Goal: Information Seeking & Learning: Learn about a topic

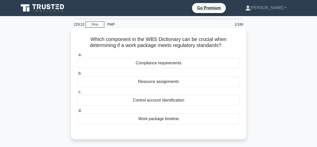
click at [168, 63] on div "Compliance requirements" at bounding box center [158, 63] width 162 height 11
click at [77, 56] on input "a. Compliance requirements" at bounding box center [77, 54] width 0 height 3
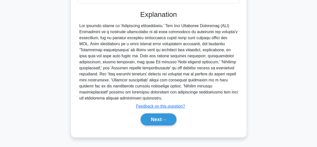
scroll to position [124, 0]
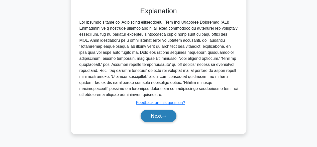
click at [153, 117] on button "Next" at bounding box center [159, 116] width 36 height 12
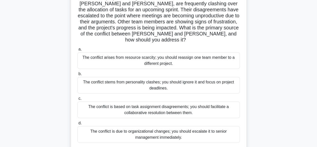
scroll to position [75, 0]
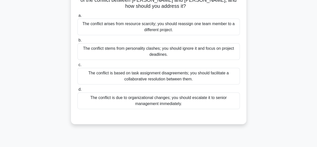
click at [134, 72] on div "The conflict is based on task assignment disagreements; you should facilitate a…" at bounding box center [158, 76] width 162 height 17
click at [77, 66] on input "c. The conflict is based on task assignment disagreements; you should facilitat…" at bounding box center [77, 64] width 0 height 3
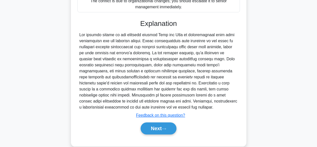
scroll to position [174, 0]
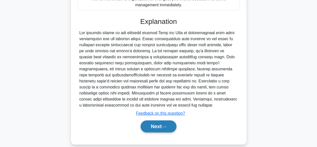
click at [152, 120] on button "Next" at bounding box center [159, 126] width 36 height 12
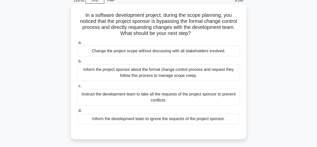
scroll to position [0, 0]
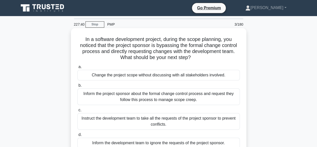
click at [155, 99] on div "Inform the project sponsor about the formal change control process and request …" at bounding box center [158, 96] width 162 height 17
click at [77, 87] on input "b. Inform the project sponsor about the formal change control process and reque…" at bounding box center [77, 85] width 0 height 3
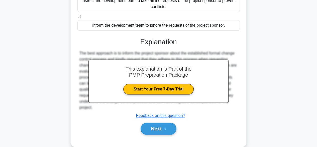
scroll to position [125, 0]
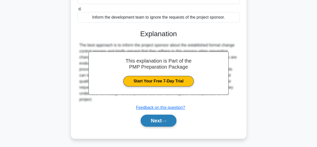
click at [158, 123] on button "Next" at bounding box center [159, 120] width 36 height 12
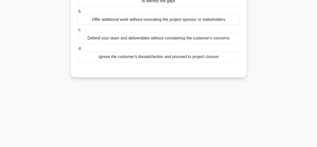
scroll to position [0, 0]
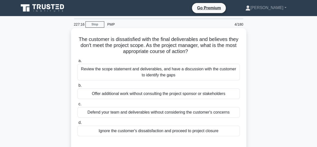
click at [177, 72] on div "Review the scope statement and deliverables, and have a discussion with the cus…" at bounding box center [158, 72] width 162 height 17
click at [77, 62] on input "a. Review the scope statement and deliverables, and have a discussion with the …" at bounding box center [77, 60] width 0 height 3
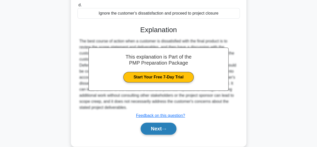
scroll to position [125, 0]
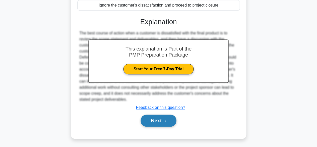
click at [158, 121] on button "Next" at bounding box center [159, 120] width 36 height 12
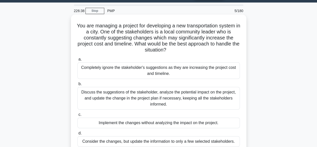
scroll to position [25, 0]
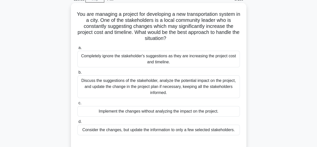
click at [155, 83] on div "Discuss the suggestions of the stakeholder, analyze the potential impact on the…" at bounding box center [158, 86] width 162 height 23
click at [77, 74] on input "b. Discuss the suggestions of the stakeholder, analyze the potential impact on …" at bounding box center [77, 72] width 0 height 3
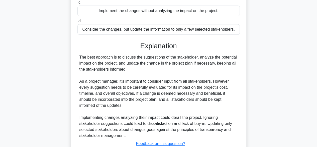
scroll to position [162, 0]
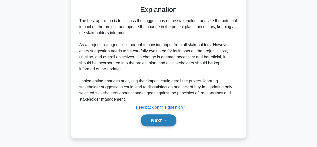
click at [153, 120] on button "Next" at bounding box center [159, 120] width 36 height 12
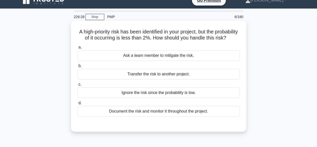
scroll to position [0, 0]
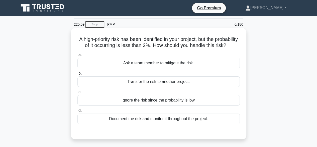
click at [176, 124] on div "Document the risk and monitor it throughout the project." at bounding box center [158, 118] width 162 height 11
click at [77, 112] on input "d. Document the risk and monitor it throughout the project." at bounding box center [77, 110] width 0 height 3
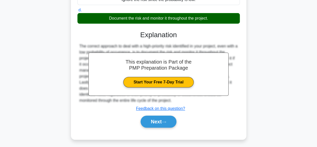
scroll to position [124, 0]
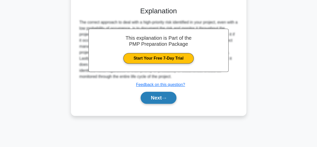
click at [162, 101] on button "Next" at bounding box center [159, 98] width 36 height 12
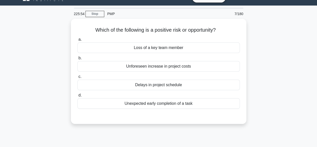
scroll to position [0, 0]
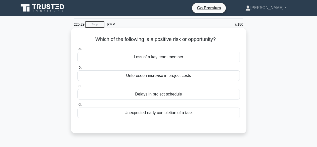
click at [166, 114] on div "Unexpected early completion of a task" at bounding box center [158, 112] width 162 height 11
click at [77, 106] on input "d. Unexpected early completion of a task" at bounding box center [77, 104] width 0 height 3
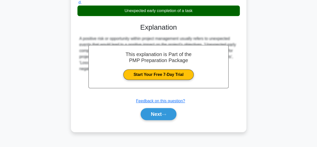
scroll to position [124, 0]
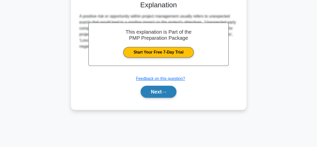
click at [152, 93] on button "Next" at bounding box center [159, 91] width 36 height 12
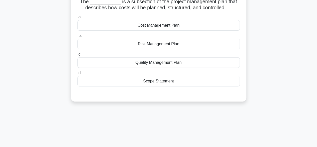
scroll to position [0, 0]
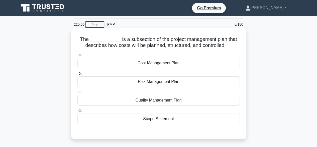
click at [156, 65] on div "Cost Management Plan" at bounding box center [158, 63] width 162 height 11
click at [77, 56] on input "a. Cost Management Plan" at bounding box center [77, 54] width 0 height 3
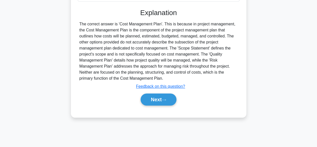
scroll to position [124, 0]
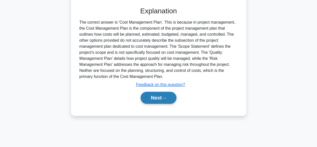
click at [154, 99] on button "Next" at bounding box center [159, 98] width 36 height 12
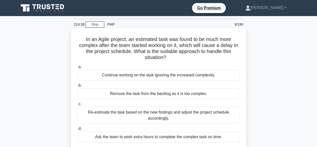
scroll to position [25, 0]
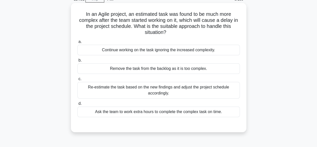
click at [160, 86] on div "Re-estimate the task based on the new findings and adjust the project schedule …" at bounding box center [158, 90] width 162 height 17
click at [77, 80] on input "c. Re-estimate the task based on the new findings and adjust the project schedu…" at bounding box center [77, 78] width 0 height 3
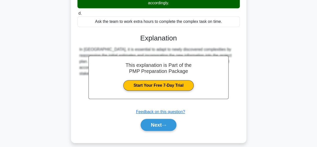
scroll to position [124, 0]
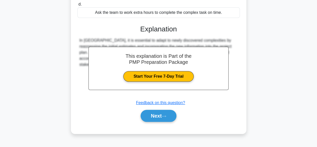
click at [150, 122] on div "Next" at bounding box center [158, 116] width 162 height 16
click at [157, 114] on button "Next" at bounding box center [159, 116] width 36 height 12
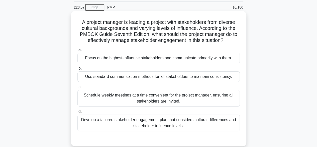
scroll to position [25, 0]
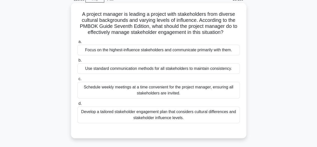
click at [154, 116] on div "Develop a tailored stakeholder engagement plan that considers cultural differen…" at bounding box center [158, 114] width 162 height 17
click at [77, 105] on input "d. Develop a tailored stakeholder engagement plan that considers cultural diffe…" at bounding box center [77, 103] width 0 height 3
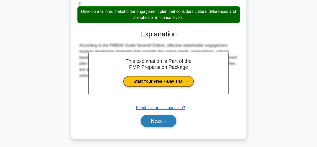
scroll to position [126, 0]
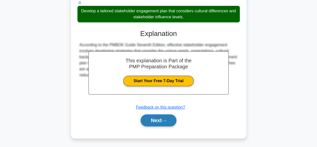
click at [146, 120] on button "Next" at bounding box center [159, 120] width 36 height 12
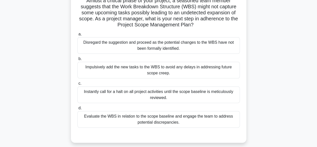
scroll to position [50, 0]
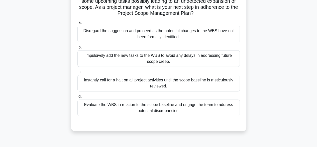
click at [190, 103] on div "Evaluate the WBS in relation to the scope baseline and engage the team to addre…" at bounding box center [158, 107] width 162 height 17
click at [77, 98] on input "d. Evaluate the WBS in relation to the scope baseline and engage the team to ad…" at bounding box center [77, 96] width 0 height 3
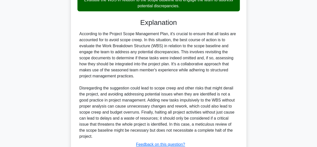
scroll to position [192, 0]
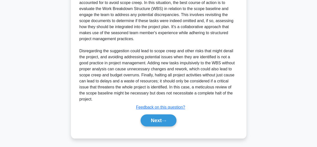
click at [154, 120] on button "Next" at bounding box center [159, 120] width 36 height 12
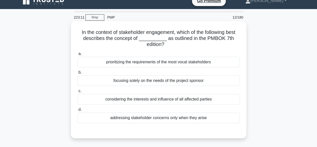
scroll to position [0, 0]
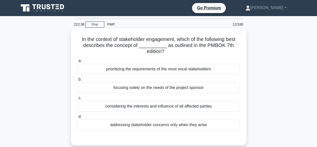
click at [148, 106] on div "considering the interests and influence of all affected parties" at bounding box center [158, 106] width 162 height 11
click at [77, 100] on input "c. considering the interests and influence of all affected parties" at bounding box center [77, 97] width 0 height 3
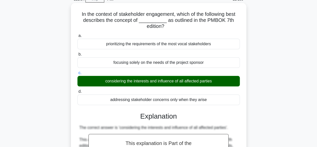
scroll to position [124, 0]
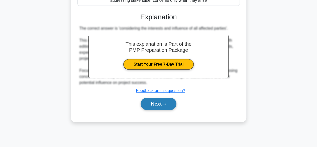
click at [158, 103] on button "Next" at bounding box center [159, 104] width 36 height 12
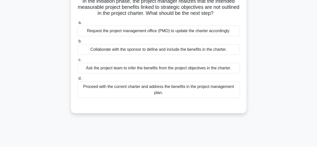
scroll to position [24, 0]
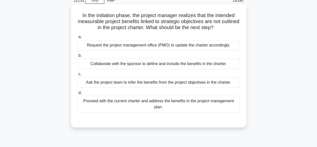
click at [124, 66] on div "Collaborate with the sponsor to define and include the benefits in the charter." at bounding box center [158, 63] width 162 height 11
click at [77, 57] on input "b. Collaborate with the sponsor to define and include the benefits in the chart…" at bounding box center [77, 55] width 0 height 3
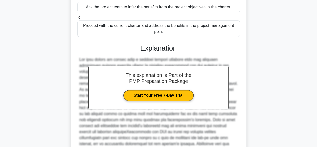
scroll to position [168, 0]
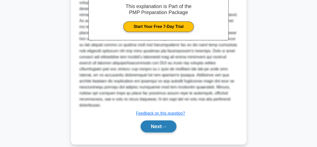
click at [161, 120] on button "Next" at bounding box center [159, 126] width 36 height 12
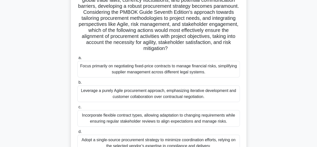
scroll to position [100, 0]
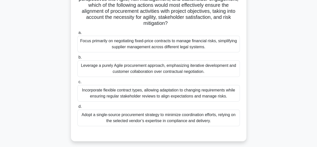
click at [132, 91] on div "Incorporate flexible contract types, allowing adaptation to changing requiremen…" at bounding box center [158, 93] width 162 height 17
click at [77, 83] on input "c. Incorporate flexible contract types, allowing adaptation to changing require…" at bounding box center [77, 81] width 0 height 3
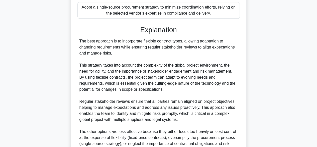
scroll to position [270, 0]
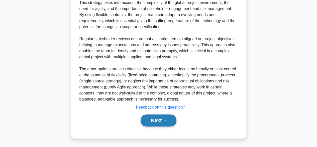
click at [150, 118] on button "Next" at bounding box center [159, 120] width 36 height 12
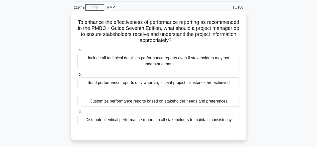
scroll to position [25, 0]
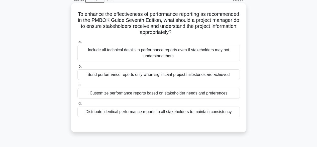
click at [124, 94] on div "Customize performance reports based on stakeholder needs and preferences" at bounding box center [158, 93] width 162 height 11
click at [77, 86] on input "c. Customize performance reports based on stakeholder needs and preferences" at bounding box center [77, 84] width 0 height 3
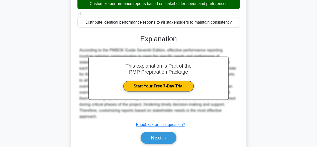
scroll to position [126, 0]
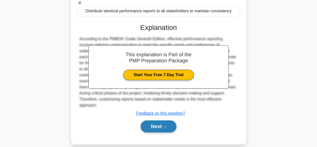
click at [155, 120] on button "Next" at bounding box center [159, 126] width 36 height 12
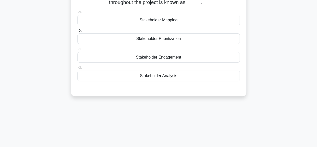
scroll to position [0, 0]
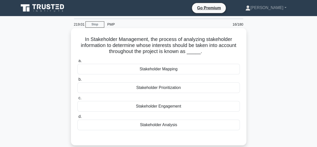
click at [167, 67] on div "Stakeholder Mapping" at bounding box center [158, 69] width 162 height 11
click at [77, 62] on input "a. Stakeholder Mapping" at bounding box center [77, 60] width 0 height 3
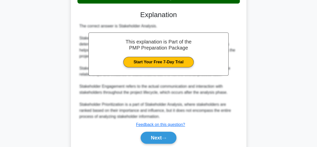
scroll to position [144, 0]
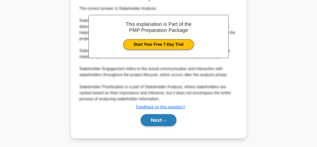
click at [153, 118] on button "Next" at bounding box center [159, 120] width 36 height 12
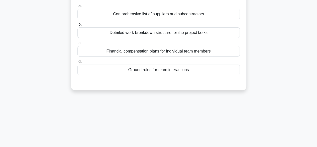
scroll to position [0, 0]
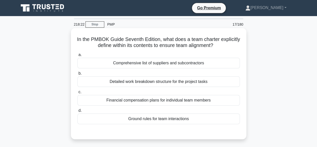
click at [152, 120] on div "Ground rules for team interactions" at bounding box center [158, 118] width 162 height 11
click at [77, 112] on input "d. Ground rules for team interactions" at bounding box center [77, 110] width 0 height 3
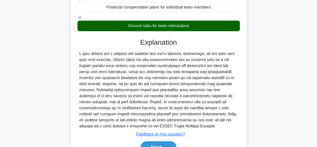
scroll to position [124, 0]
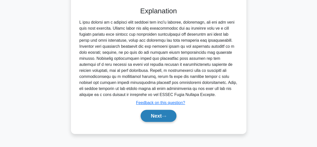
click at [163, 113] on button "Next" at bounding box center [159, 116] width 36 height 12
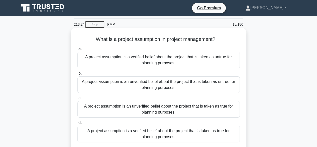
scroll to position [50, 0]
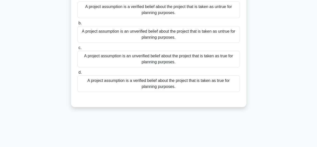
click at [188, 56] on div "A project assumption is an unverified belief about the project that is taken as…" at bounding box center [158, 59] width 162 height 17
click at [77, 49] on input "c. A project assumption is an unverified belief about the project that is taken…" at bounding box center [77, 47] width 0 height 3
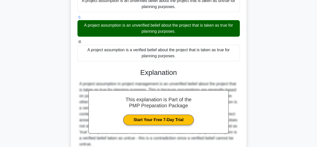
scroll to position [126, 0]
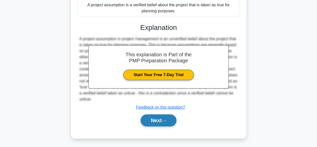
click at [161, 122] on button "Next" at bounding box center [159, 120] width 36 height 12
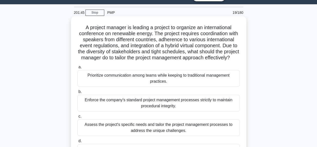
scroll to position [50, 0]
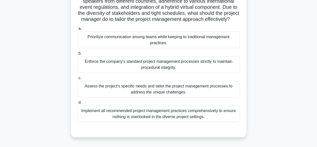
click at [156, 93] on div "Assess the project's specific needs and tailor the project management processes…" at bounding box center [158, 89] width 162 height 17
click at [77, 79] on input "c. Assess the project's specific needs and tailor the project management proces…" at bounding box center [77, 77] width 0 height 3
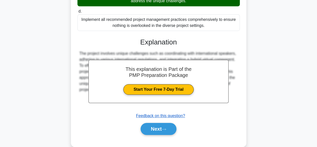
scroll to position [156, 0]
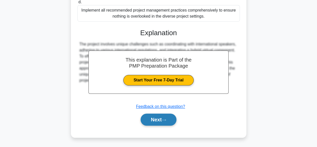
click at [154, 119] on button "Next" at bounding box center [159, 119] width 36 height 12
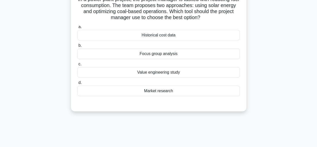
scroll to position [0, 0]
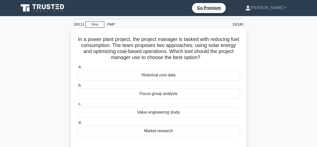
click at [159, 127] on div "Market research" at bounding box center [158, 130] width 162 height 11
click at [77, 124] on input "d. Market research" at bounding box center [77, 122] width 0 height 3
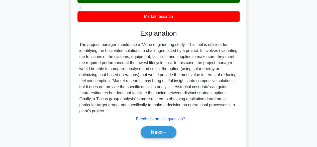
scroll to position [126, 0]
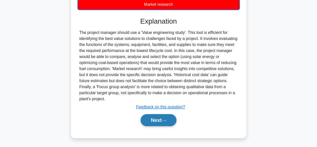
click at [152, 119] on button "Next" at bounding box center [159, 120] width 36 height 12
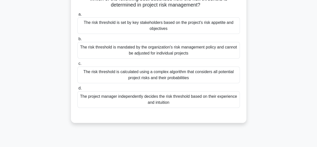
scroll to position [24, 0]
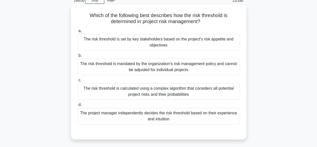
click at [137, 44] on div "The risk threshold is set by key stakeholders based on the project's risk appet…" at bounding box center [158, 42] width 162 height 17
click at [77, 33] on input "a. The risk threshold is set by key stakeholders based on the project's risk ap…" at bounding box center [77, 30] width 0 height 3
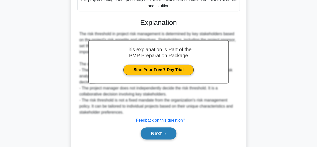
scroll to position [144, 0]
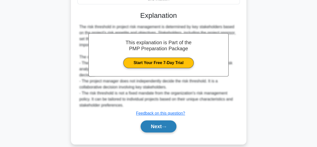
click at [156, 121] on button "Next" at bounding box center [159, 126] width 36 height 12
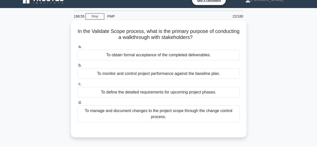
scroll to position [0, 0]
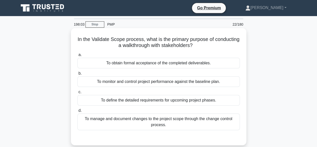
click at [151, 99] on div "To define the detailed requirements for upcoming project phases." at bounding box center [158, 100] width 162 height 11
click at [77, 94] on input "c. To define the detailed requirements for upcoming project phases." at bounding box center [77, 91] width 0 height 3
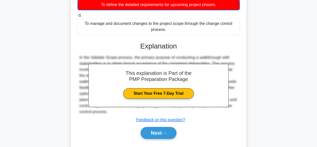
scroll to position [124, 0]
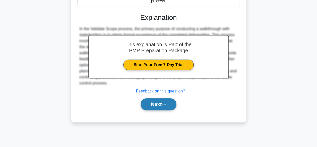
click at [159, 103] on button "Next" at bounding box center [159, 104] width 36 height 12
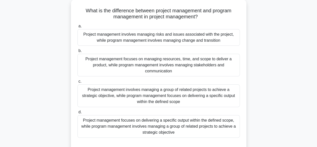
scroll to position [50, 0]
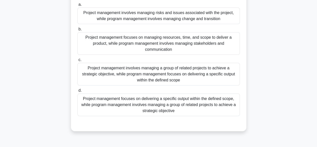
click at [197, 103] on div "Project management focuses on delivering a specific output within the defined s…" at bounding box center [158, 104] width 162 height 23
click at [77, 92] on input "d. Project management focuses on delivering a specific output within the define…" at bounding box center [77, 90] width 0 height 3
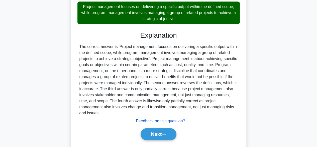
scroll to position [156, 0]
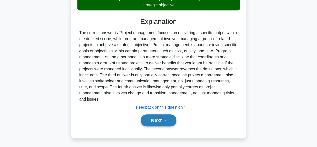
click at [156, 120] on button "Next" at bounding box center [159, 120] width 36 height 12
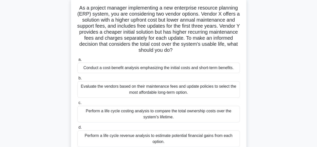
scroll to position [50, 0]
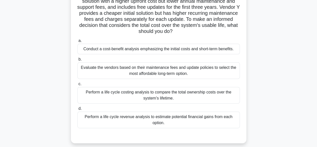
click at [163, 99] on div "Perform a life cycle costing analysis to compare the total ownership costs over…" at bounding box center [158, 95] width 162 height 17
click at [77, 85] on input "c. Perform a life cycle costing analysis to compare the total ownership costs o…" at bounding box center [77, 83] width 0 height 3
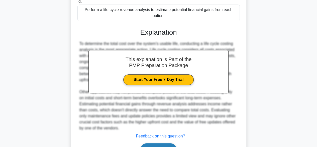
scroll to position [186, 0]
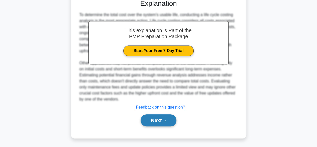
click at [161, 122] on button "Next" at bounding box center [159, 120] width 36 height 12
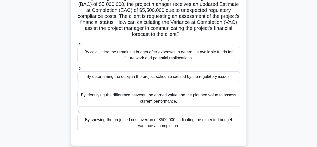
scroll to position [49, 0]
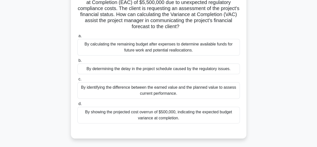
click at [143, 118] on div "By showing the projected cost overrun of $500,000, indicating the expected budg…" at bounding box center [158, 115] width 162 height 17
click at [77, 105] on input "d. By showing the projected cost overrun of $500,000, indicating the expected b…" at bounding box center [77, 103] width 0 height 3
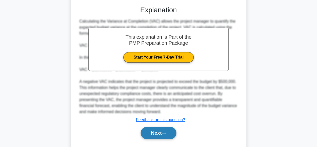
scroll to position [174, 0]
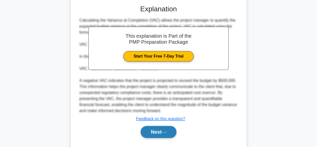
click at [156, 130] on button "Next" at bounding box center [159, 132] width 36 height 12
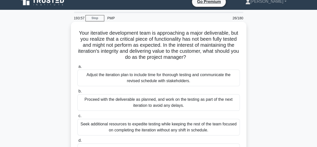
scroll to position [25, 0]
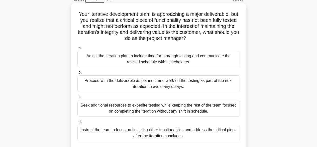
click at [166, 62] on div "Adjust the iteration plan to include time for thorough testing and communicate …" at bounding box center [158, 59] width 162 height 17
click at [77, 49] on input "a. Adjust the iteration plan to include time for thorough testing and communica…" at bounding box center [77, 47] width 0 height 3
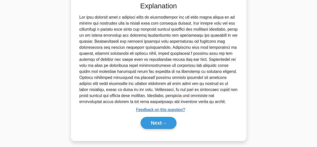
scroll to position [174, 0]
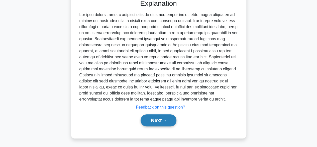
click at [154, 121] on button "Next" at bounding box center [159, 120] width 36 height 12
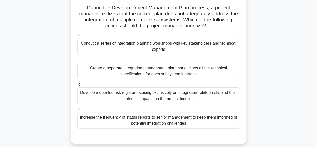
scroll to position [24, 0]
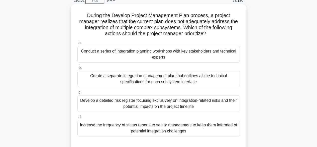
click at [136, 104] on div "Develop a detailed risk register focusing exclusively on integration-related ri…" at bounding box center [158, 103] width 162 height 17
click at [77, 94] on input "c. Develop a detailed risk register focusing exclusively on integration-related…" at bounding box center [77, 91] width 0 height 3
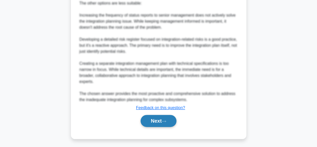
scroll to position [253, 0]
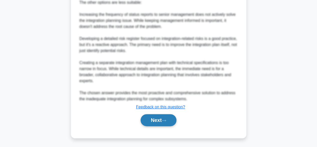
click at [164, 119] on icon at bounding box center [164, 120] width 5 height 3
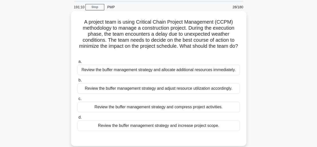
scroll to position [25, 0]
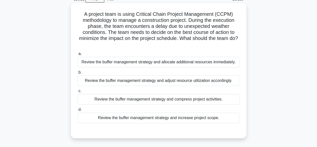
click at [176, 63] on div "Review the buffer management strategy and allocate additional resources immedia…" at bounding box center [158, 62] width 162 height 11
click at [77, 55] on input "a. Review the buffer management strategy and allocate additional resources imme…" at bounding box center [77, 53] width 0 height 3
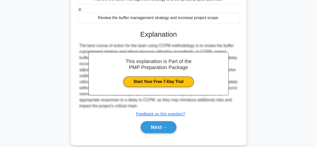
scroll to position [138, 0]
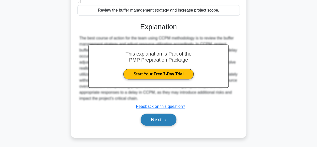
click at [156, 118] on button "Next" at bounding box center [159, 119] width 36 height 12
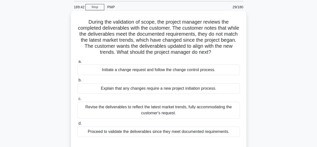
scroll to position [25, 0]
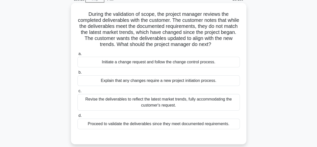
click at [181, 62] on div "Initiate a change request and follow the change control process." at bounding box center [158, 62] width 162 height 11
click at [77, 55] on input "a. Initiate a change request and follow the change control process." at bounding box center [77, 53] width 0 height 3
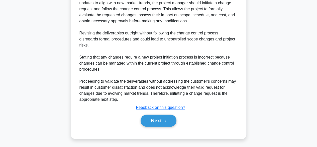
scroll to position [180, 0]
click at [163, 117] on button "Next" at bounding box center [159, 120] width 36 height 12
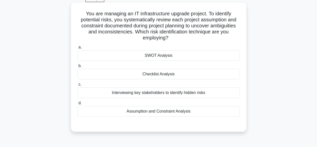
scroll to position [50, 0]
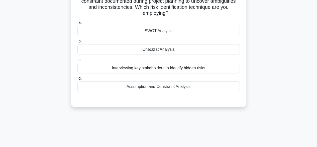
click at [157, 84] on div "Assumption and Constraint Analysis" at bounding box center [158, 86] width 162 height 11
click at [77, 80] on input "d. Assumption and Constraint Analysis" at bounding box center [77, 78] width 0 height 3
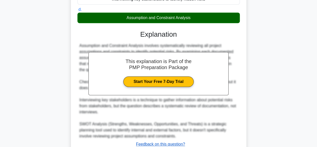
scroll to position [150, 0]
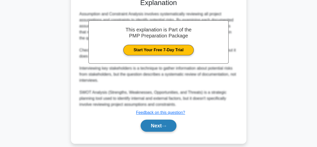
click at [156, 125] on button "Next" at bounding box center [159, 125] width 36 height 12
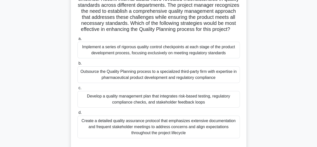
scroll to position [75, 0]
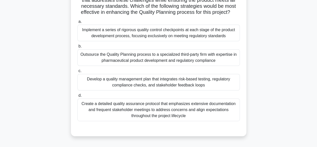
click at [133, 66] on div "Outsource the Quality Planning process to a specialized third-party firm with e…" at bounding box center [158, 57] width 162 height 17
click at [77, 48] on input "b. Outsource the Quality Planning process to a specialized third-party firm wit…" at bounding box center [77, 46] width 0 height 3
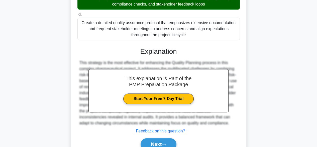
scroll to position [187, 0]
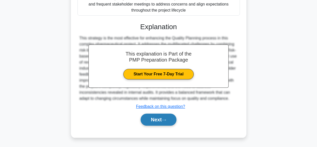
click at [158, 118] on button "Next" at bounding box center [159, 119] width 36 height 12
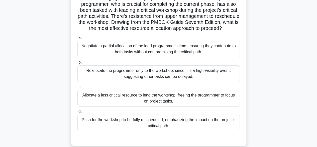
scroll to position [49, 0]
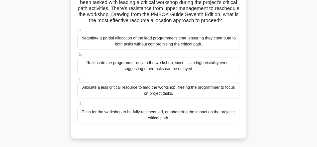
click at [119, 123] on div "Push for the workshop to be fully rescheduled, emphasizing the impact on the pr…" at bounding box center [158, 115] width 162 height 17
click at [121, 94] on div "Allocate a less critical resource to lead the workshop, freeing the programmer …" at bounding box center [158, 90] width 162 height 17
click at [77, 81] on input "c. Allocate a less critical resource to lead the workshop, freeing the programm…" at bounding box center [77, 78] width 0 height 3
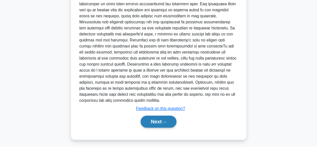
scroll to position [211, 0]
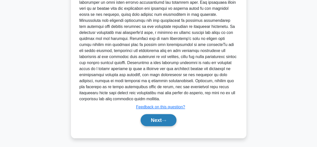
click at [153, 119] on button "Next" at bounding box center [159, 120] width 36 height 12
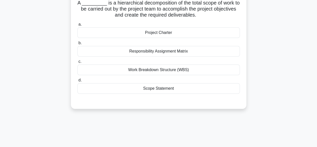
scroll to position [24, 0]
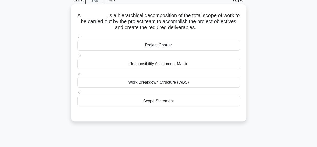
click at [159, 80] on div "Work Breakdown Structure (WBS)" at bounding box center [158, 82] width 162 height 11
click at [77, 76] on input "c. Work Breakdown Structure (WBS)" at bounding box center [77, 73] width 0 height 3
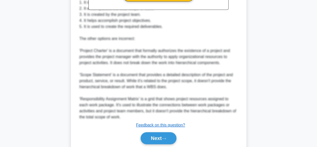
scroll to position [210, 0]
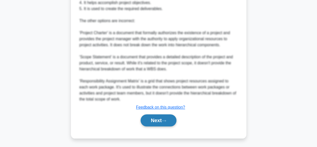
click at [157, 123] on button "Next" at bounding box center [159, 120] width 36 height 12
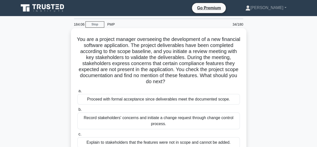
scroll to position [25, 0]
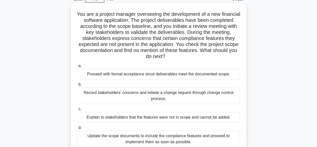
click at [143, 98] on div "Record stakeholders' concerns and initiate a change request through change cont…" at bounding box center [158, 95] width 162 height 17
click at [77, 86] on input "b. Record stakeholders' concerns and initiate a change request through change c…" at bounding box center [77, 84] width 0 height 3
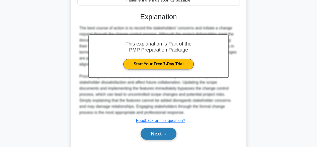
scroll to position [180, 0]
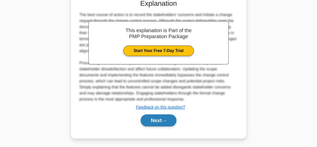
click at [156, 123] on button "Next" at bounding box center [159, 120] width 36 height 12
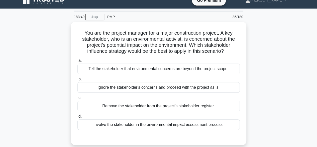
scroll to position [0, 0]
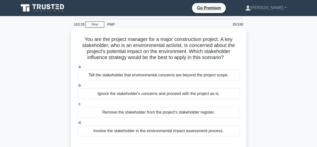
click at [153, 129] on div "Involve the stakeholder in the environmental impact assessment process." at bounding box center [158, 130] width 162 height 11
click at [77, 124] on input "d. Involve the stakeholder in the environmental impact assessment process." at bounding box center [77, 122] width 0 height 3
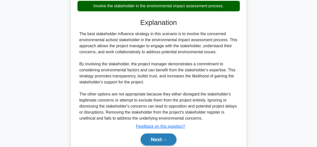
scroll to position [144, 0]
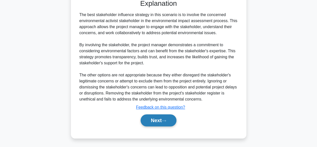
click at [146, 124] on button "Next" at bounding box center [159, 120] width 36 height 12
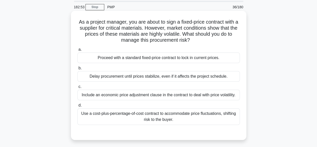
scroll to position [25, 0]
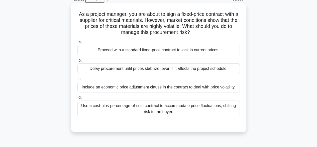
click at [140, 108] on div "Use a cost-plus-percentage-of-cost contract to accommodate price fluctuations, …" at bounding box center [158, 108] width 162 height 17
click at [77, 99] on input "d. Use a cost-plus-percentage-of-cost contract to accommodate price fluctuation…" at bounding box center [77, 97] width 0 height 3
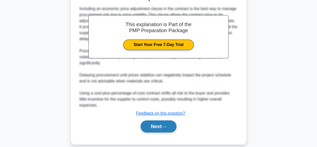
scroll to position [168, 0]
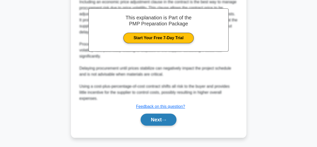
click at [162, 117] on button "Next" at bounding box center [159, 119] width 36 height 12
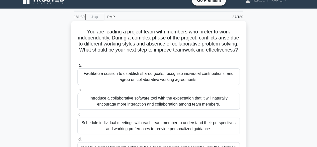
scroll to position [0, 0]
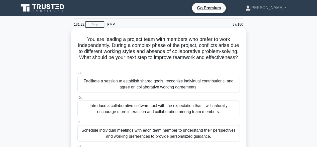
click at [149, 81] on div "Facilitate a session to establish shared goals, recognize individual contributi…" at bounding box center [158, 84] width 162 height 17
click at [77, 74] on input "a. Facilitate a session to establish shared goals, recognize individual contrib…" at bounding box center [77, 72] width 0 height 3
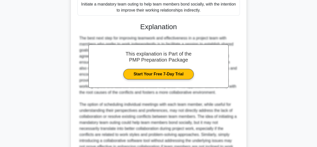
scroll to position [210, 0]
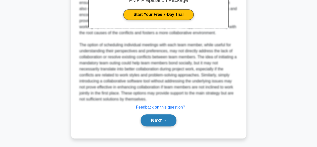
click at [153, 122] on button "Next" at bounding box center [159, 120] width 36 height 12
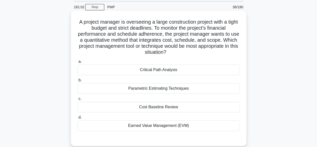
scroll to position [25, 0]
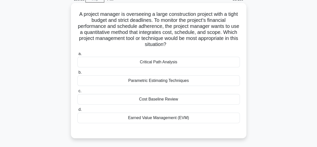
click at [162, 80] on div "Parametric Estimating Techniques" at bounding box center [158, 80] width 162 height 11
click at [77, 74] on input "b. Parametric Estimating Techniques" at bounding box center [77, 72] width 0 height 3
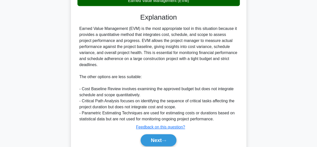
scroll to position [150, 0]
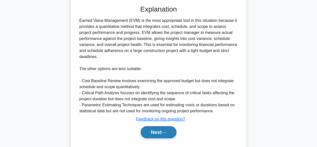
click at [156, 134] on button "Next" at bounding box center [159, 132] width 36 height 12
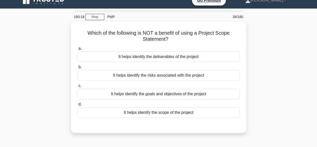
scroll to position [0, 0]
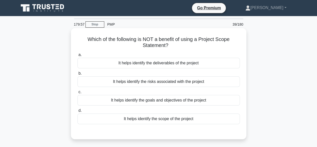
click at [153, 82] on div "It helps identify the risks associated with the project" at bounding box center [158, 81] width 162 height 11
click at [77, 75] on input "b. It helps identify the risks associated with the project" at bounding box center [77, 73] width 0 height 3
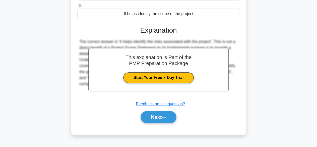
scroll to position [124, 0]
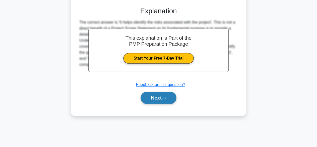
click at [153, 95] on button "Next" at bounding box center [159, 98] width 36 height 12
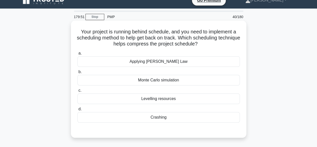
scroll to position [0, 0]
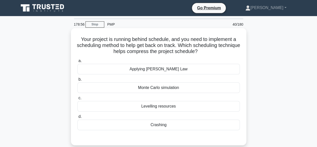
click at [157, 123] on div "Crashing" at bounding box center [158, 124] width 162 height 11
click at [77, 118] on input "d. Crashing" at bounding box center [77, 116] width 0 height 3
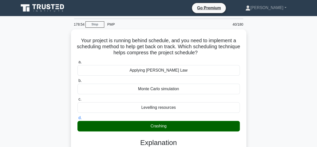
scroll to position [100, 0]
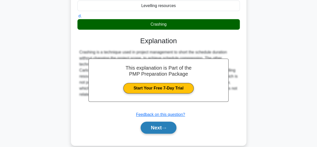
click at [159, 125] on button "Next" at bounding box center [159, 127] width 36 height 12
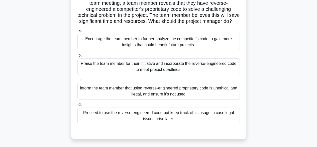
scroll to position [50, 0]
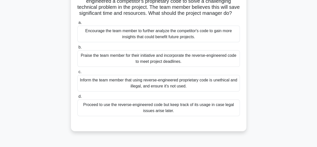
click at [170, 88] on div "Inform the team member that using reverse-engineered proprietary code is unethi…" at bounding box center [158, 83] width 162 height 17
click at [77, 73] on input "c. Inform the team member that using reverse-engineered proprietary code is une…" at bounding box center [77, 71] width 0 height 3
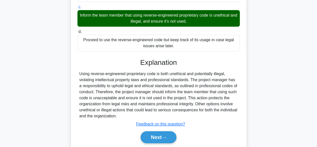
scroll to position [138, 0]
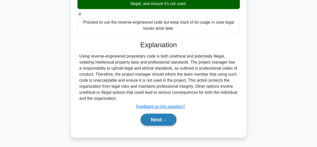
click at [152, 123] on button "Next" at bounding box center [159, 119] width 36 height 12
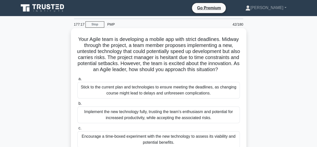
scroll to position [50, 0]
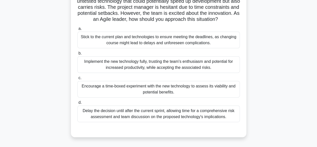
click at [139, 96] on div "Encourage a time-boxed experiment with the new technology to assess its viabili…" at bounding box center [158, 89] width 162 height 17
click at [77, 79] on input "c. Encourage a time-boxed experiment with the new technology to assess its viab…" at bounding box center [77, 77] width 0 height 3
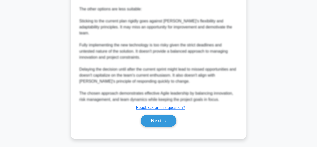
scroll to position [264, 0]
click at [148, 124] on button "Next" at bounding box center [159, 120] width 36 height 12
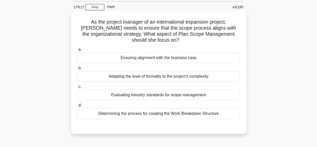
scroll to position [25, 0]
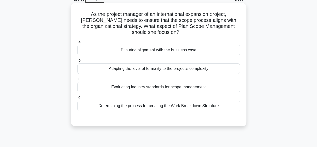
click at [170, 89] on div "Evaluating industry standards for scope management" at bounding box center [158, 87] width 162 height 11
click at [77, 80] on input "c. Evaluating industry standards for scope management" at bounding box center [77, 78] width 0 height 3
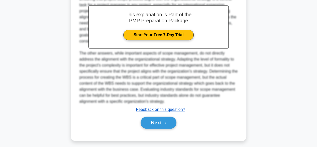
scroll to position [162, 0]
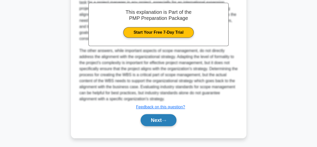
click at [155, 117] on button "Next" at bounding box center [159, 120] width 36 height 12
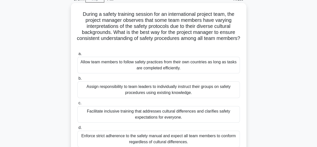
scroll to position [50, 0]
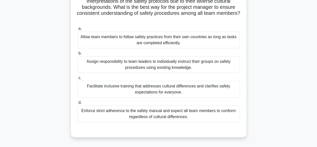
click at [145, 89] on div "Facilitate inclusive training that addresses cultural differences and clarifies…" at bounding box center [158, 89] width 162 height 17
click at [77, 79] on input "c. Facilitate inclusive training that addresses cultural differences and clarif…" at bounding box center [77, 77] width 0 height 3
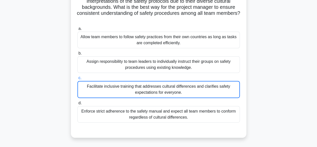
click at [160, 87] on div "Facilitate inclusive training that addresses cultural differences and clarifies…" at bounding box center [158, 89] width 162 height 17
click at [77, 79] on input "c. Facilitate inclusive training that addresses cultural differences and clarif…" at bounding box center [77, 77] width 0 height 3
click at [154, 86] on div "Facilitate inclusive training that addresses cultural differences and clarifies…" at bounding box center [158, 89] width 162 height 17
click at [77, 79] on input "c. Facilitate inclusive training that addresses cultural differences and clarif…" at bounding box center [77, 77] width 0 height 3
click at [146, 88] on div "Facilitate inclusive training that addresses cultural differences and clarifies…" at bounding box center [158, 89] width 162 height 17
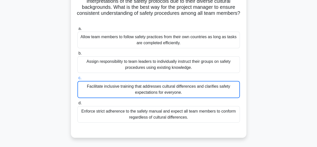
click at [77, 79] on input "c. Facilitate inclusive training that addresses cultural differences and clarif…" at bounding box center [77, 77] width 0 height 3
click at [146, 88] on div "Facilitate inclusive training that addresses cultural differences and clarifies…" at bounding box center [158, 89] width 162 height 17
click at [77, 79] on input "c. Facilitate inclusive training that addresses cultural differences and clarif…" at bounding box center [77, 77] width 0 height 3
click at [126, 90] on div "Facilitate inclusive training that addresses cultural differences and clarifies…" at bounding box center [158, 89] width 162 height 17
click at [77, 79] on input "c. Facilitate inclusive training that addresses cultural differences and clarif…" at bounding box center [77, 77] width 0 height 3
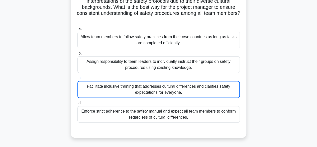
click at [134, 97] on div "Facilitate inclusive training that addresses cultural differences and clarifies…" at bounding box center [158, 89] width 162 height 17
click at [77, 79] on input "c. Facilitate inclusive training that addresses cultural differences and clarif…" at bounding box center [77, 77] width 0 height 3
click at [147, 90] on div "Facilitate inclusive training that addresses cultural differences and clarifies…" at bounding box center [158, 89] width 162 height 17
click at [77, 79] on input "c. Facilitate inclusive training that addresses cultural differences and clarif…" at bounding box center [77, 77] width 0 height 3
click at [131, 89] on div "Facilitate inclusive training that addresses cultural differences and clarifies…" at bounding box center [158, 89] width 162 height 17
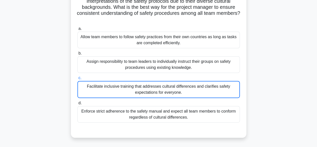
click at [77, 79] on input "c. Facilitate inclusive training that addresses cultural differences and clarif…" at bounding box center [77, 77] width 0 height 3
click at [131, 89] on div "Facilitate inclusive training that addresses cultural differences and clarifies…" at bounding box center [158, 89] width 162 height 17
click at [77, 79] on input "c. Facilitate inclusive training that addresses cultural differences and clarif…" at bounding box center [77, 77] width 0 height 3
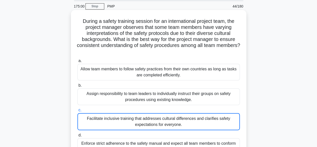
scroll to position [0, 0]
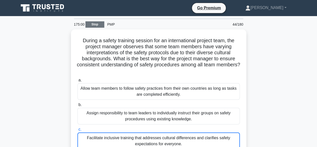
click at [97, 24] on link "Stop" at bounding box center [94, 24] width 19 height 6
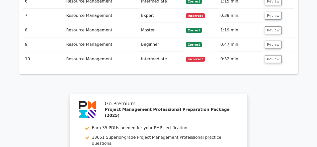
scroll to position [682, 0]
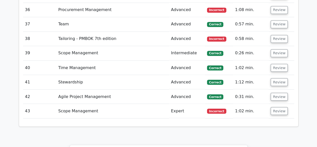
scroll to position [1379, 0]
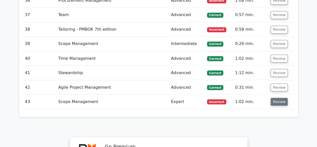
click at [280, 98] on button "Review" at bounding box center [279, 102] width 17 height 8
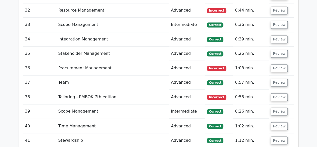
scroll to position [1304, 0]
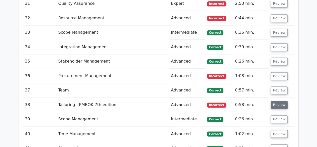
click at [281, 101] on button "Review" at bounding box center [279, 105] width 17 height 8
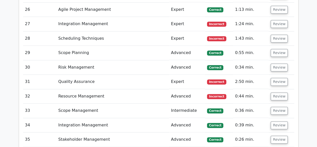
scroll to position [1203, 0]
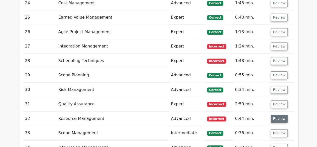
click at [283, 115] on button "Review" at bounding box center [279, 119] width 17 height 8
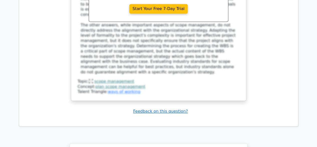
scroll to position [2374, 0]
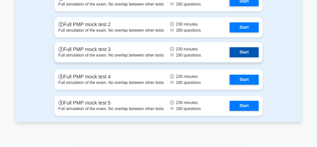
scroll to position [1930, 0]
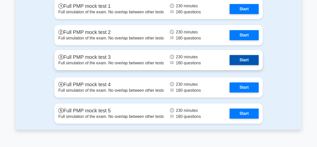
click at [230, 57] on link "Start" at bounding box center [244, 60] width 29 height 10
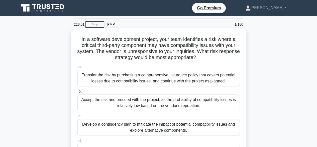
scroll to position [25, 0]
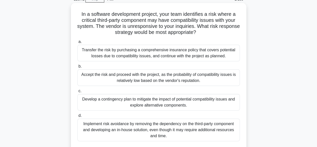
click at [136, 48] on div "Transfer the risk by purchasing a comprehensive insurance policy that covers po…" at bounding box center [158, 53] width 162 height 17
click at [77, 43] on input "a. Transfer the risk by purchasing a comprehensive insurance policy that covers…" at bounding box center [77, 41] width 0 height 3
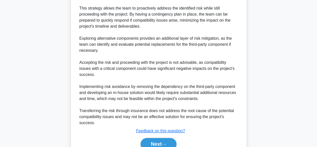
scroll to position [229, 0]
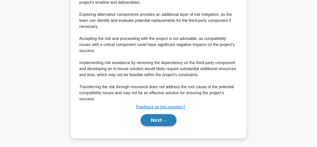
click at [158, 118] on button "Next" at bounding box center [159, 120] width 36 height 12
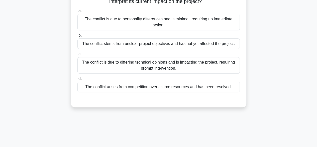
scroll to position [0, 0]
